Goal: Book appointment/travel/reservation

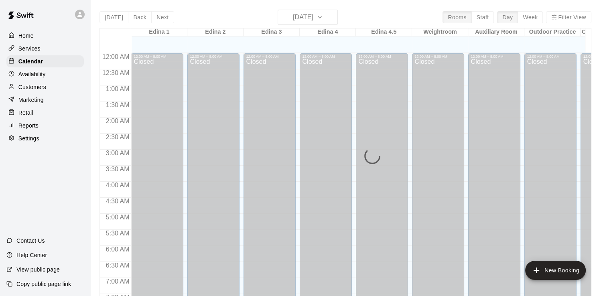
click at [335, 18] on div "Today Back Next Thursday Aug 21 Rooms Staff Day Week Filter View Edina 1 21 Thu…" at bounding box center [344, 158] width 491 height 296
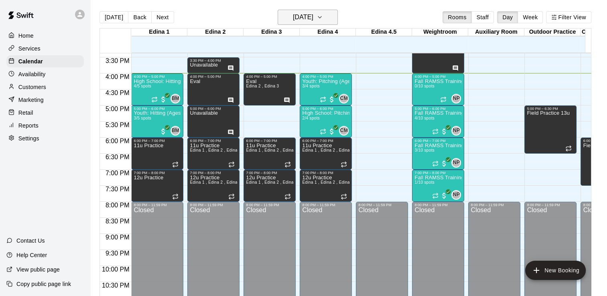
click at [323, 18] on icon "button" at bounding box center [319, 17] width 6 height 10
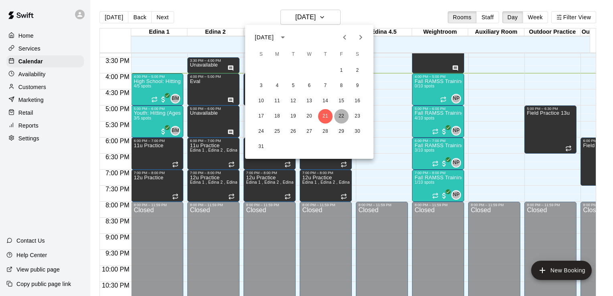
click at [343, 117] on button "22" at bounding box center [341, 116] width 14 height 14
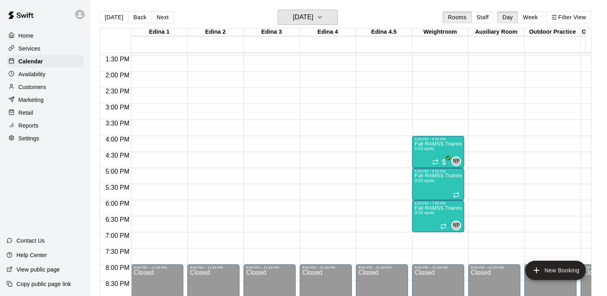
scroll to position [414, 0]
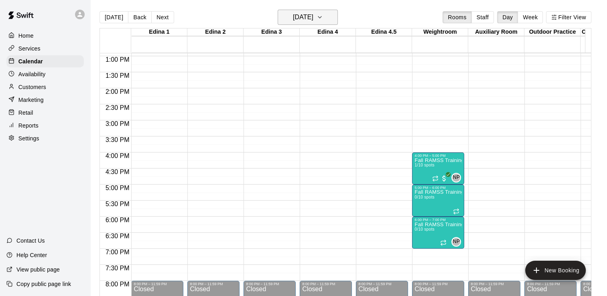
click at [321, 17] on icon "button" at bounding box center [319, 17] width 3 height 2
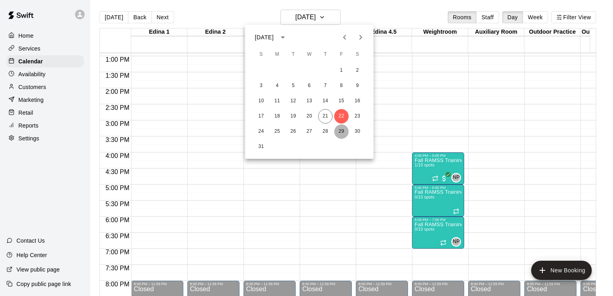
click at [343, 132] on button "29" at bounding box center [341, 131] width 14 height 14
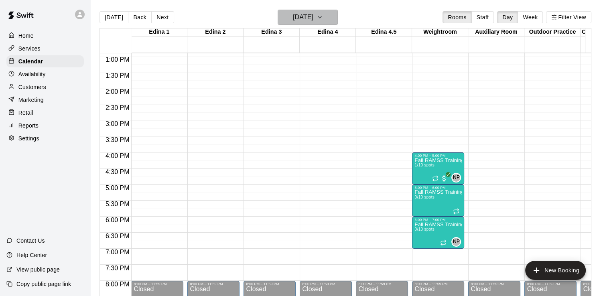
click at [323, 18] on icon "button" at bounding box center [319, 17] width 6 height 10
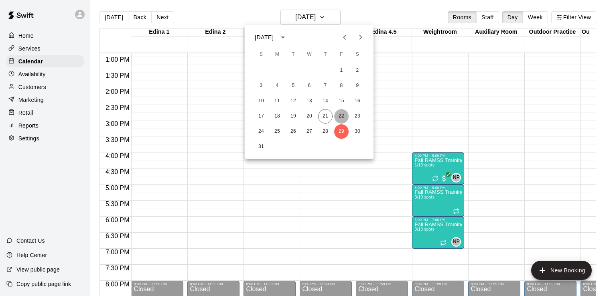
click at [339, 116] on button "22" at bounding box center [341, 116] width 14 height 14
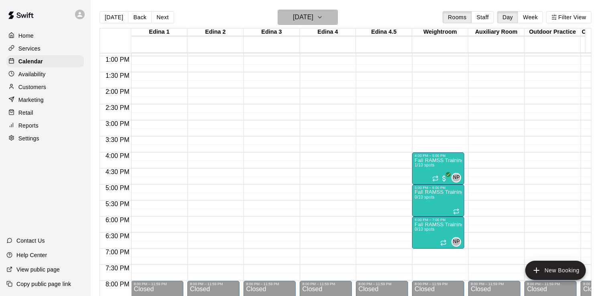
click at [335, 16] on button "[DATE]" at bounding box center [307, 17] width 60 height 15
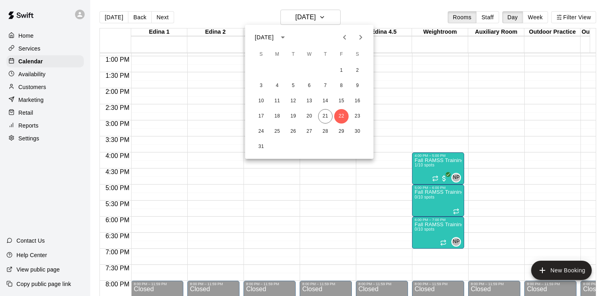
click at [359, 38] on icon "Next month" at bounding box center [361, 37] width 10 height 10
click at [342, 71] on button "5" at bounding box center [341, 70] width 14 height 14
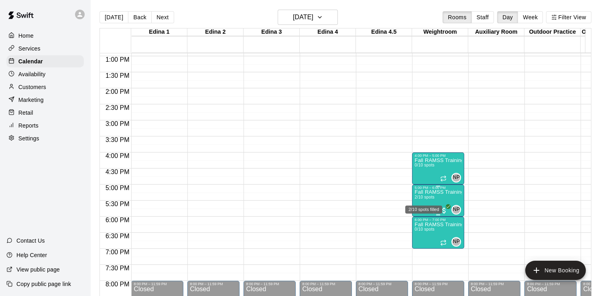
click at [425, 196] on span "2/10 spots" at bounding box center [424, 197] width 20 height 4
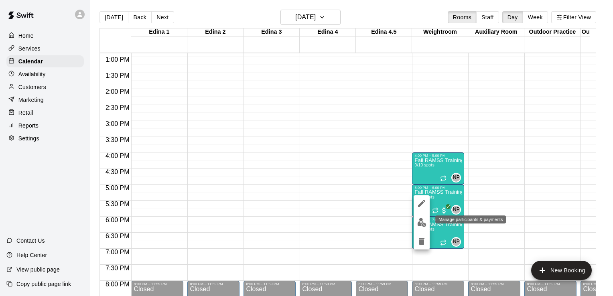
click at [421, 220] on img "edit" at bounding box center [421, 222] width 9 height 9
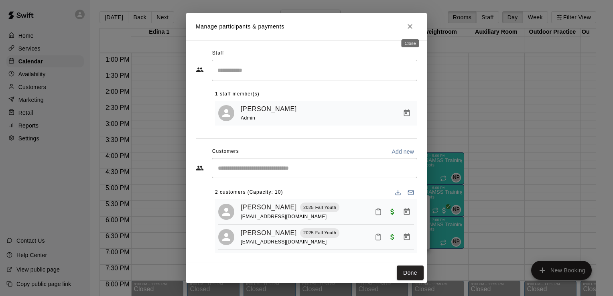
click at [412, 27] on icon "Close" at bounding box center [410, 26] width 8 height 8
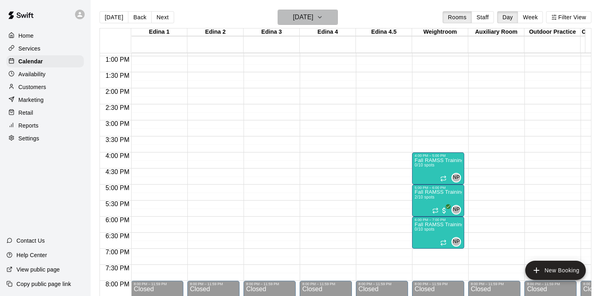
click at [334, 17] on button "[DATE]" at bounding box center [307, 17] width 60 height 15
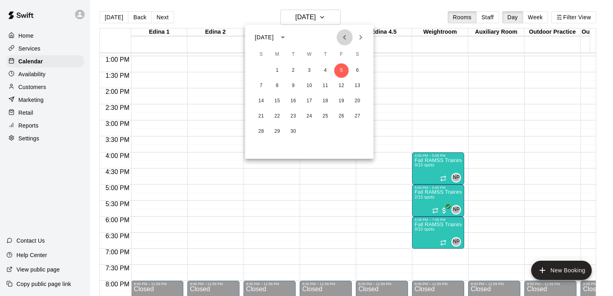
click at [345, 38] on icon "Previous month" at bounding box center [345, 37] width 10 height 10
click at [325, 116] on button "21" at bounding box center [325, 116] width 14 height 14
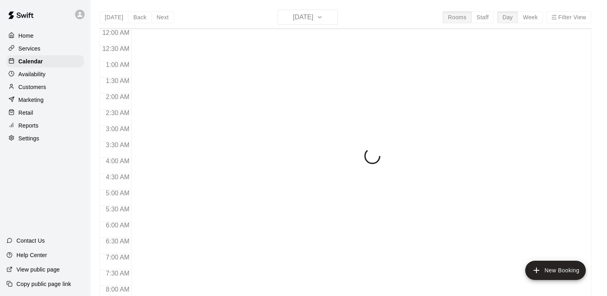
scroll to position [493, 0]
